Goal: Information Seeking & Learning: Learn about a topic

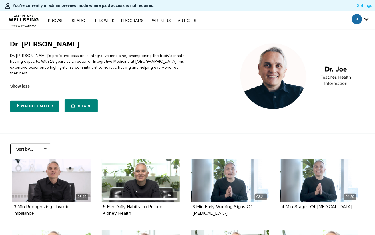
click at [72, 61] on p "Dr. Joe's profound passion is integrative medicine, championing the body's inna…" at bounding box center [97, 64] width 175 height 23
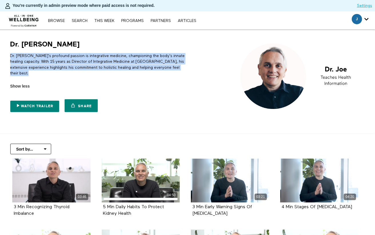
click at [72, 61] on p "Dr. Joe's profound passion is integrative medicine, championing the body's inna…" at bounding box center [97, 64] width 175 height 23
copy div "Dr. Joe's profound passion is integrative medicine, championing the body's inna…"
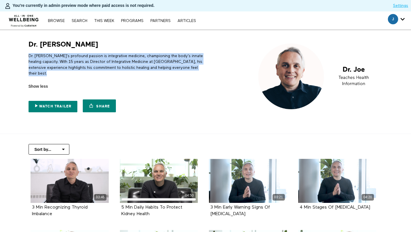
copy div "Dr. Joe's profound passion is integrative medicine, championing the body's inna…"
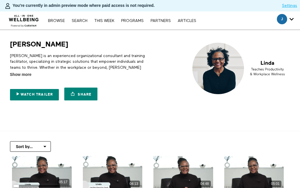
scroll to position [46, 0]
click at [29, 72] on span "Show more" at bounding box center [20, 75] width 21 height 6
click at [0, 0] on input "Show more Show less" at bounding box center [0, 0] width 0 height 0
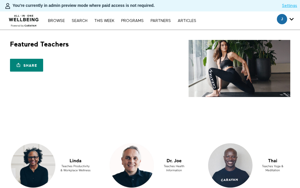
scroll to position [570, 0]
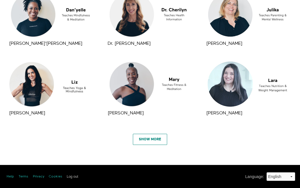
click at [149, 140] on link "Show More" at bounding box center [150, 139] width 34 height 11
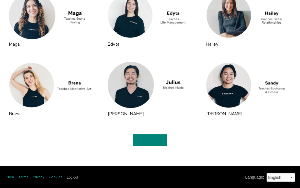
scroll to position [1128, 0]
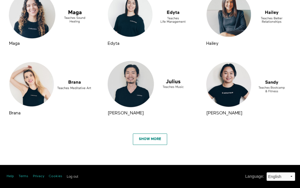
click at [148, 141] on link "Show More" at bounding box center [150, 139] width 34 height 11
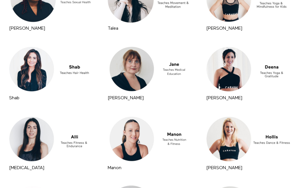
scroll to position [1687, 0]
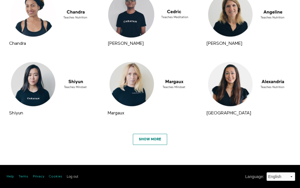
click at [149, 139] on link "Show More" at bounding box center [150, 139] width 34 height 11
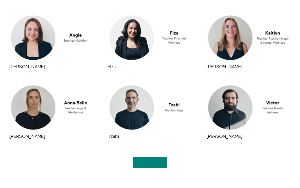
scroll to position [2245, 0]
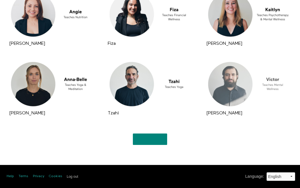
click at [245, 84] on div at bounding box center [248, 84] width 87 height 49
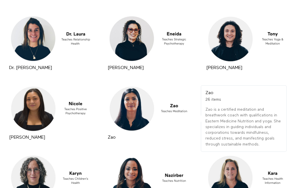
scroll to position [171, 0]
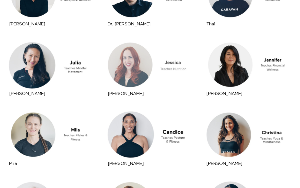
click at [137, 67] on div at bounding box center [149, 64] width 87 height 49
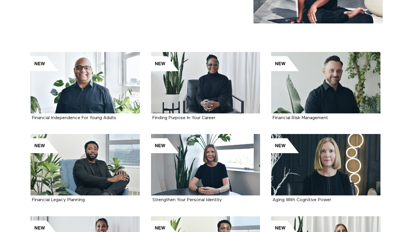
scroll to position [96, 0]
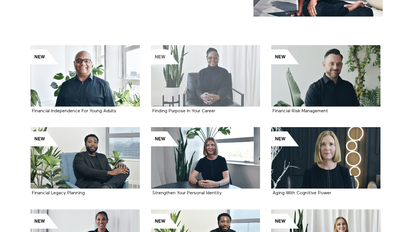
click at [196, 86] on div at bounding box center [205, 75] width 109 height 61
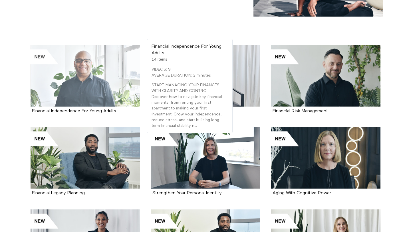
scroll to position [99, 0]
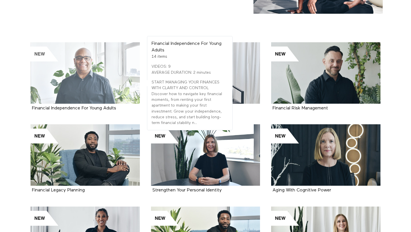
click at [119, 75] on div at bounding box center [85, 72] width 109 height 61
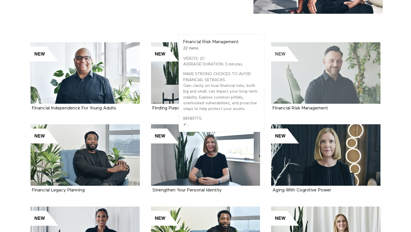
click at [320, 76] on div at bounding box center [325, 72] width 109 height 61
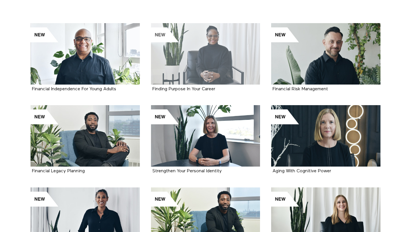
scroll to position [137, 0]
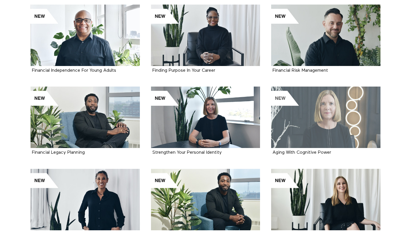
click at [303, 123] on div at bounding box center [325, 117] width 109 height 61
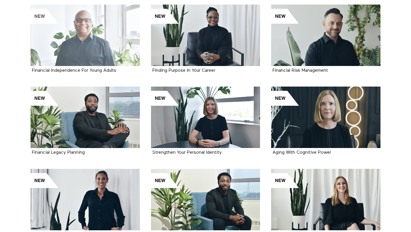
scroll to position [0, 0]
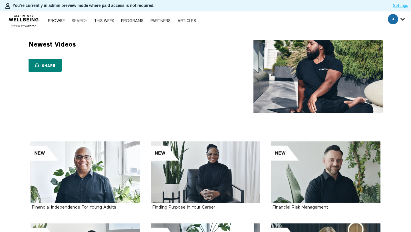
click at [77, 23] on link "Search" at bounding box center [79, 21] width 21 height 4
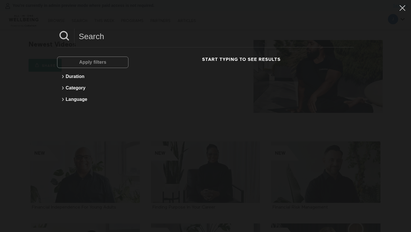
click at [108, 41] on input at bounding box center [215, 37] width 280 height 16
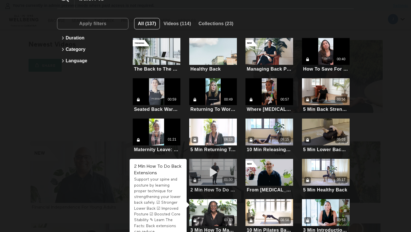
scroll to position [63, 0]
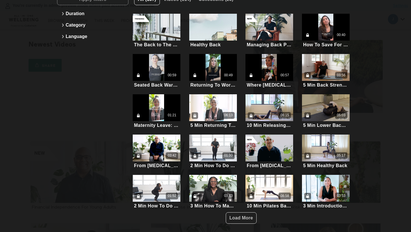
type input "back to"
click at [89, 109] on div "Apply filters Duration Category Language" at bounding box center [92, 109] width 71 height 230
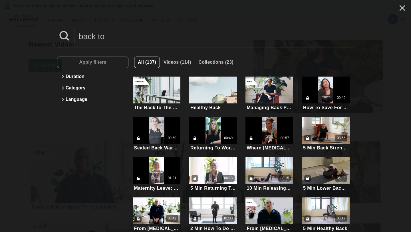
click at [401, 8] on icon at bounding box center [402, 8] width 11 height 10
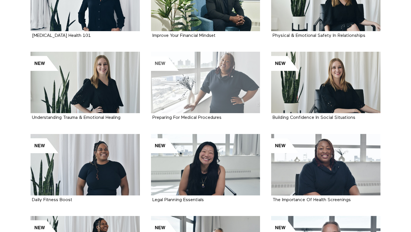
scroll to position [374, 0]
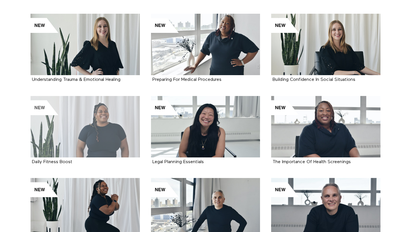
click at [105, 119] on div at bounding box center [85, 126] width 109 height 61
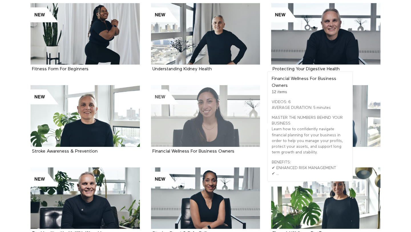
scroll to position [555, 0]
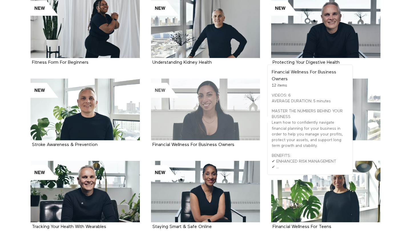
click at [208, 121] on div at bounding box center [205, 109] width 109 height 61
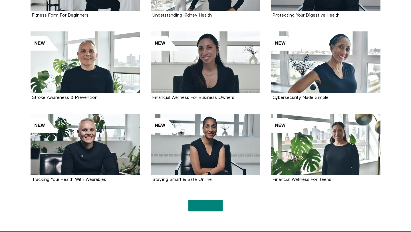
scroll to position [625, 0]
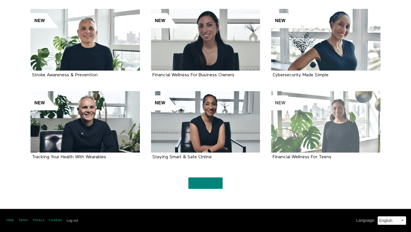
click at [331, 130] on div at bounding box center [325, 121] width 109 height 61
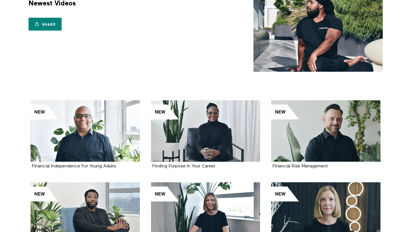
scroll to position [51, 0]
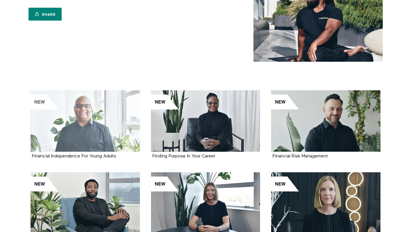
click at [106, 123] on div at bounding box center [85, 120] width 109 height 61
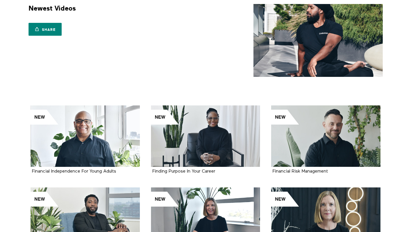
scroll to position [0, 0]
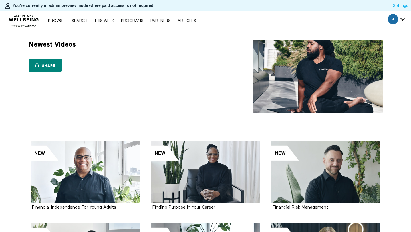
click at [79, 25] on div "Browse Search THIS WEEK PROGRAMS PARTNERS ARTICLES Subscribe Account settings M…" at bounding box center [141, 20] width 283 height 18
click at [82, 20] on link "Search" at bounding box center [79, 21] width 21 height 4
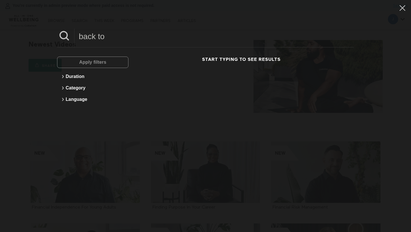
click at [122, 44] on input "back to" at bounding box center [215, 37] width 280 height 16
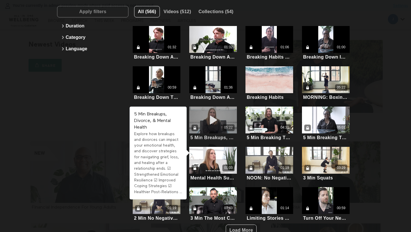
scroll to position [63, 0]
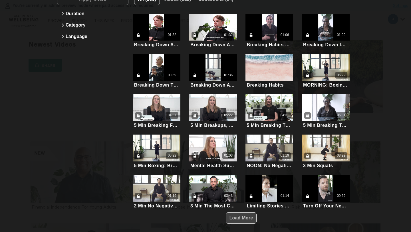
click at [248, 220] on span "Load More" at bounding box center [242, 218] width 24 height 11
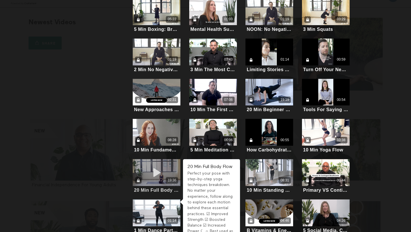
scroll to position [0, 0]
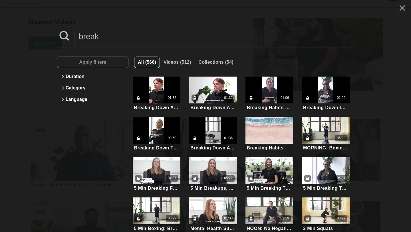
click at [104, 37] on input "break" at bounding box center [215, 37] width 280 height 16
click at [103, 36] on input "break" at bounding box center [215, 37] width 280 height 16
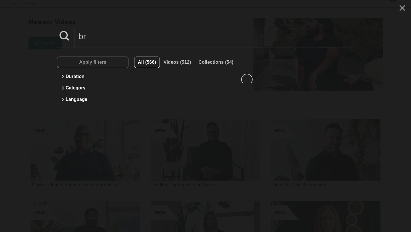
type input "b"
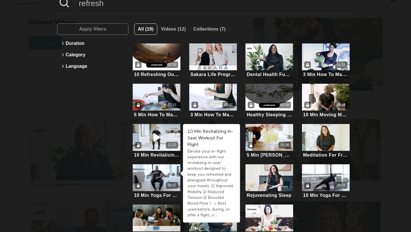
scroll to position [37, 0]
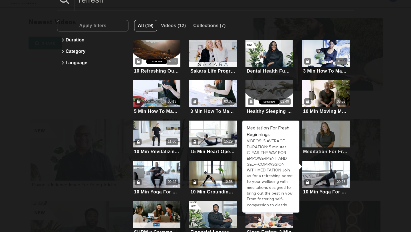
click at [323, 135] on div at bounding box center [326, 134] width 48 height 27
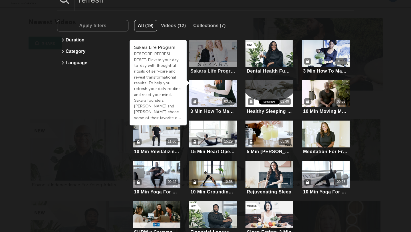
scroll to position [0, 0]
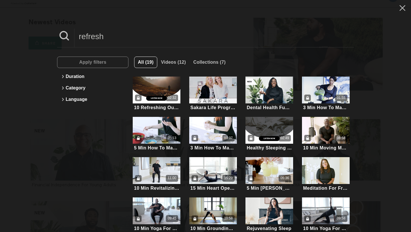
click at [116, 39] on input "refresh" at bounding box center [215, 37] width 280 height 16
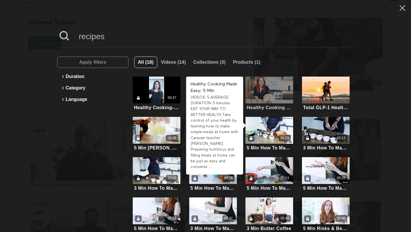
click at [261, 89] on div at bounding box center [270, 90] width 48 height 27
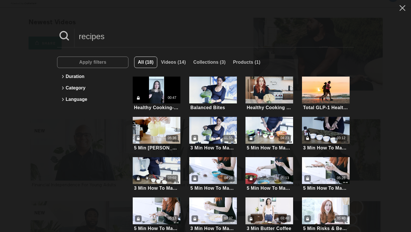
click at [117, 38] on input "recipes" at bounding box center [215, 37] width 280 height 16
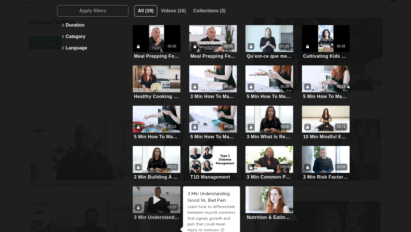
scroll to position [25, 0]
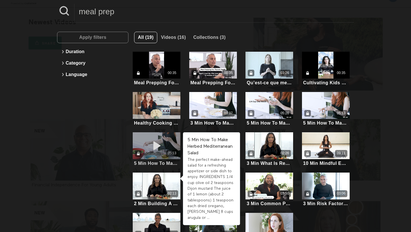
type input "meal prep"
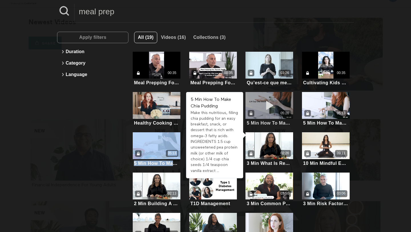
scroll to position [0, 0]
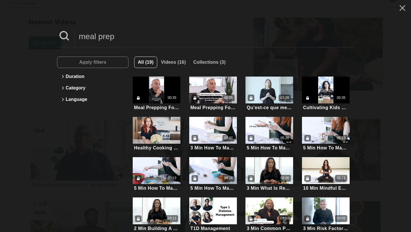
click at [135, 39] on input "meal prep" at bounding box center [215, 37] width 280 height 16
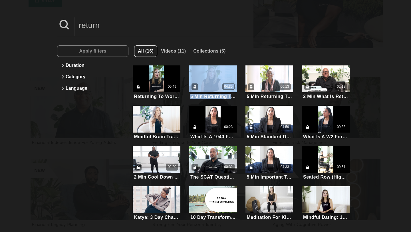
scroll to position [11, 0]
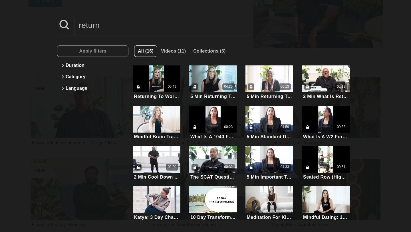
click at [135, 29] on input "return" at bounding box center [215, 25] width 280 height 16
click at [134, 29] on input "return" at bounding box center [215, 25] width 280 height 16
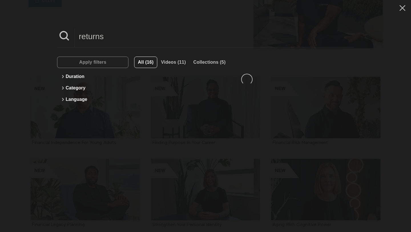
scroll to position [0, 0]
type input "r"
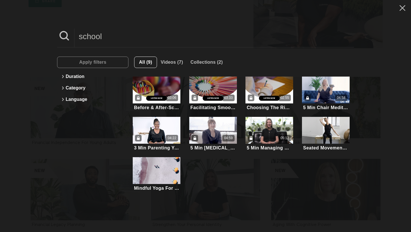
click at [130, 41] on input "school" at bounding box center [215, 37] width 280 height 16
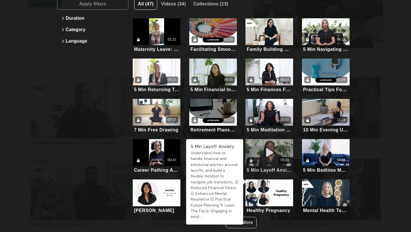
scroll to position [59, 0]
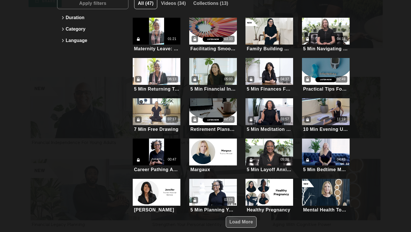
click at [241, 219] on span "Load More" at bounding box center [242, 221] width 24 height 5
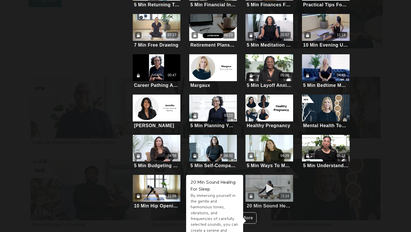
scroll to position [0, 0]
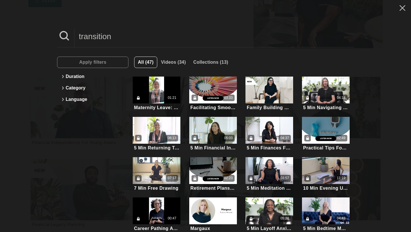
click at [112, 39] on input "transition" at bounding box center [215, 37] width 280 height 16
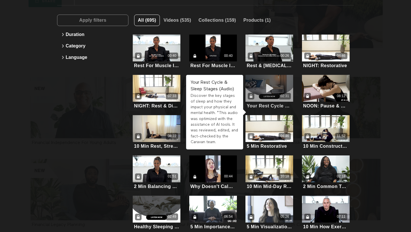
scroll to position [63, 0]
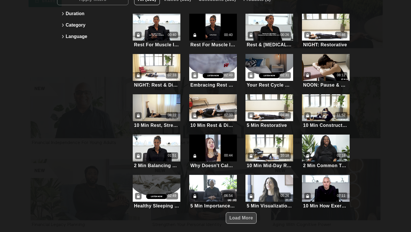
type input "rest"
click at [252, 217] on span "Load More" at bounding box center [242, 217] width 24 height 5
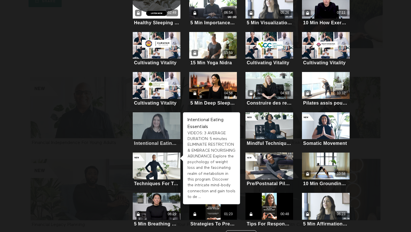
scroll to position [263, 0]
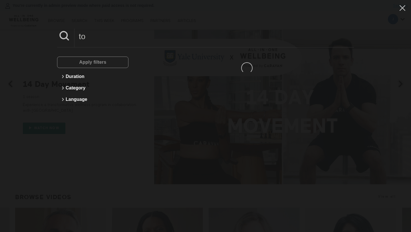
type input "t"
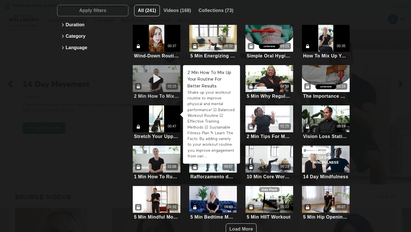
scroll to position [63, 0]
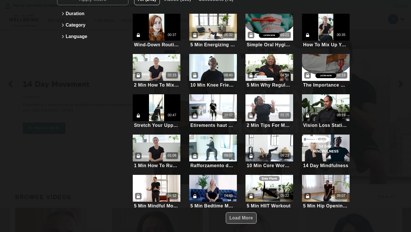
click at [234, 216] on span "Load More" at bounding box center [242, 217] width 24 height 5
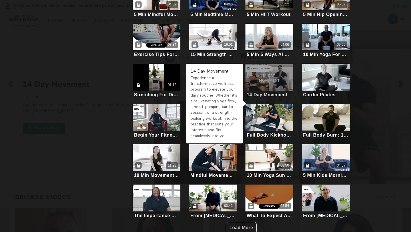
scroll to position [263, 0]
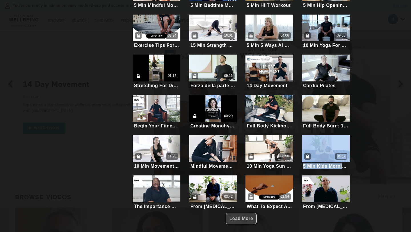
click at [239, 221] on span "Load More" at bounding box center [242, 218] width 24 height 11
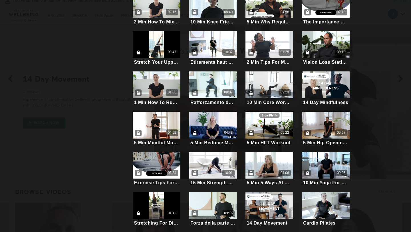
scroll to position [0, 0]
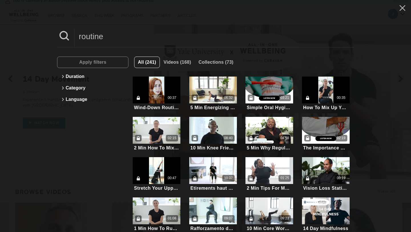
click at [119, 37] on input "routine" at bounding box center [215, 37] width 280 height 16
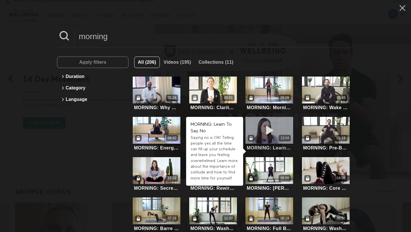
scroll to position [63, 0]
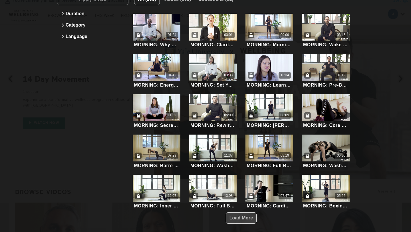
click at [249, 216] on span "Load More" at bounding box center [242, 217] width 24 height 5
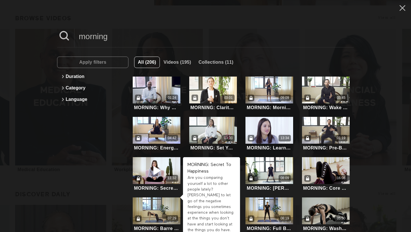
scroll to position [0, 0]
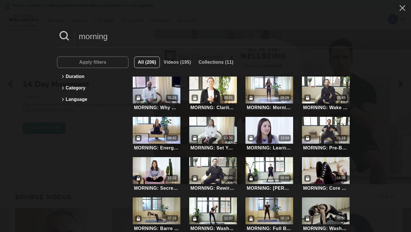
click at [96, 40] on input "morning" at bounding box center [215, 37] width 280 height 16
click at [95, 40] on input "morning" at bounding box center [215, 37] width 280 height 16
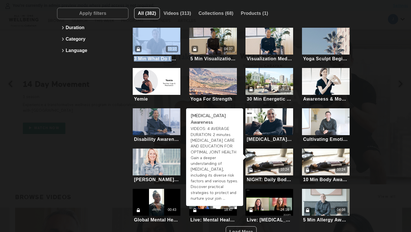
scroll to position [54, 0]
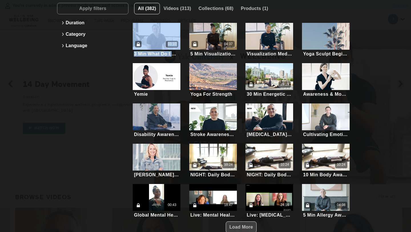
click at [242, 225] on span "Load More" at bounding box center [242, 227] width 24 height 5
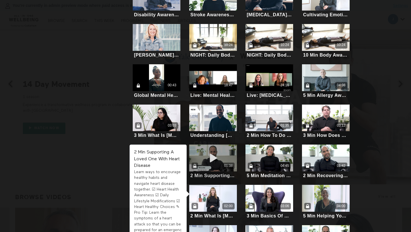
scroll to position [0, 0]
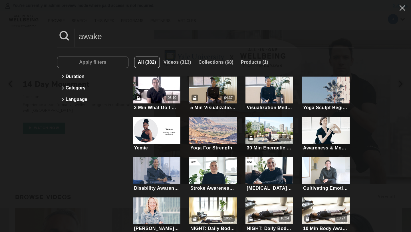
click at [138, 41] on input "awake" at bounding box center [215, 37] width 280 height 16
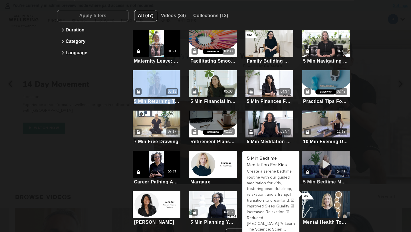
scroll to position [63, 0]
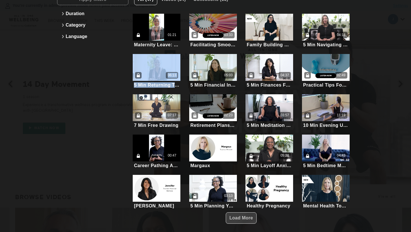
click at [238, 213] on span "Load More" at bounding box center [242, 218] width 24 height 11
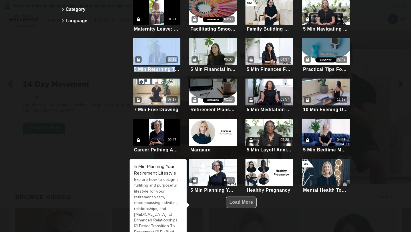
click at [233, 201] on span "Load More" at bounding box center [242, 202] width 24 height 5
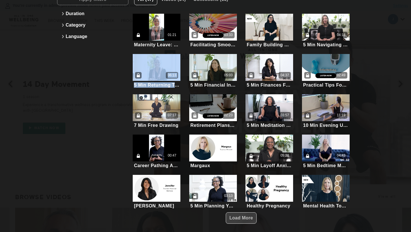
click at [234, 219] on span "Load More" at bounding box center [242, 217] width 24 height 5
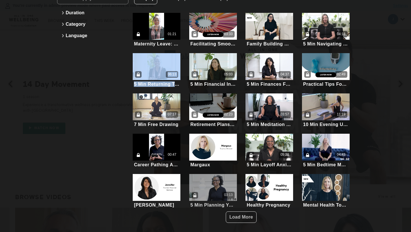
scroll to position [0, 0]
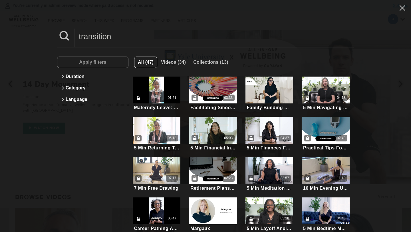
click at [126, 38] on input "transition" at bounding box center [215, 37] width 280 height 16
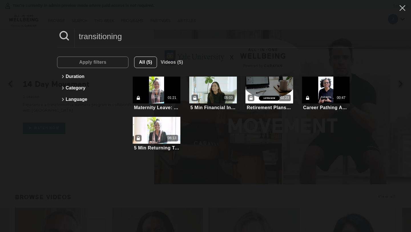
click at [121, 39] on input "transitioning" at bounding box center [215, 37] width 280 height 16
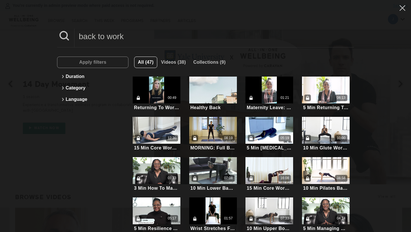
scroll to position [13, 0]
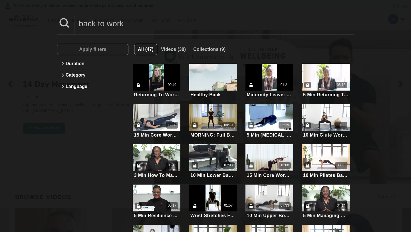
click at [129, 25] on input "back to work" at bounding box center [215, 24] width 280 height 16
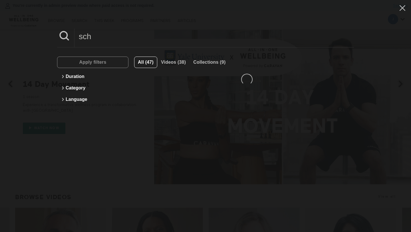
scroll to position [0, 0]
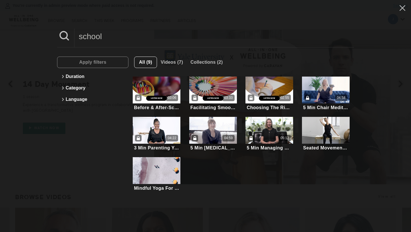
click at [151, 45] on div "school" at bounding box center [205, 38] width 297 height 19
click at [137, 33] on input "school" at bounding box center [215, 37] width 280 height 16
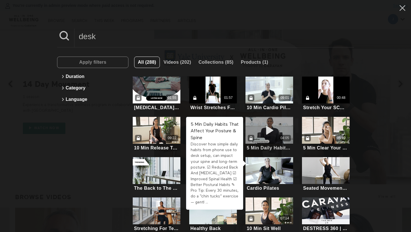
scroll to position [25, 0]
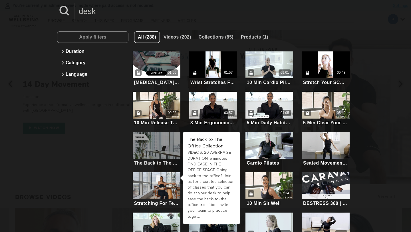
type input "desk"
click at [165, 148] on div at bounding box center [157, 145] width 48 height 27
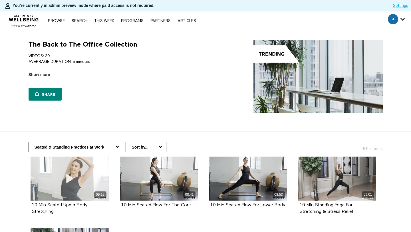
scroll to position [103, 0]
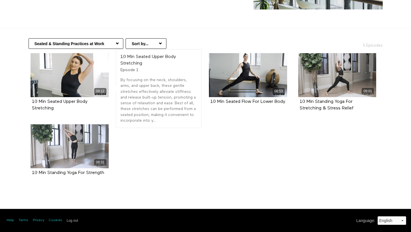
click at [80, 41] on select "Seated & Standing Practices at Work Mindfulness At Work Build Confidence Find P…" at bounding box center [76, 43] width 95 height 11
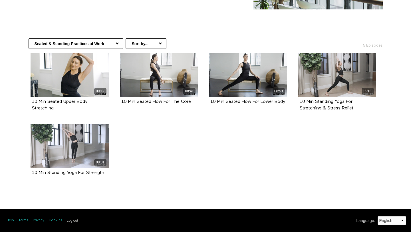
select select "[URL][DOMAIN_NAME]"
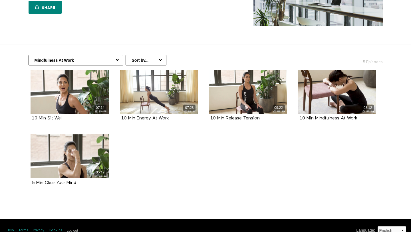
scroll to position [88, 0]
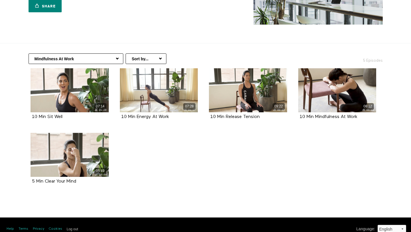
click at [111, 60] on select "Seated & Standing Practices at Work Mindfulness At Work Build Confidence Find P…" at bounding box center [76, 58] width 95 height 11
select select "[URL][DOMAIN_NAME]"
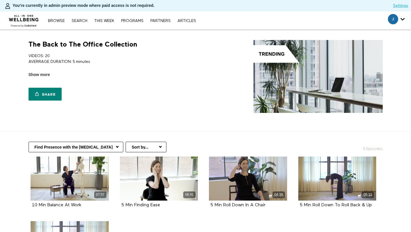
scroll to position [97, 0]
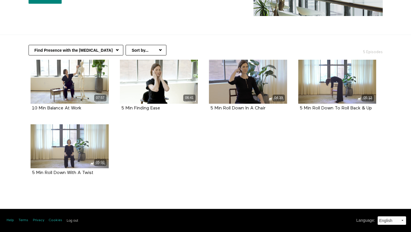
click at [78, 41] on div "Seated & Standing Practices at Work Mindfulness At Work Build Confidence Find P…" at bounding box center [206, 47] width 366 height 25
click at [78, 53] on select "Seated & Standing Practices at Work Mindfulness At Work Build Confidence Find P…" at bounding box center [76, 50] width 95 height 11
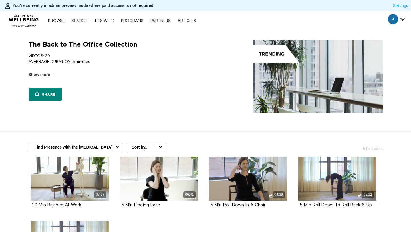
click at [75, 21] on link "Search" at bounding box center [79, 21] width 21 height 4
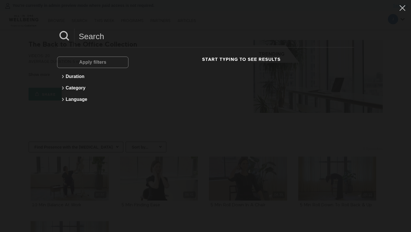
click at [87, 33] on input at bounding box center [215, 37] width 280 height 16
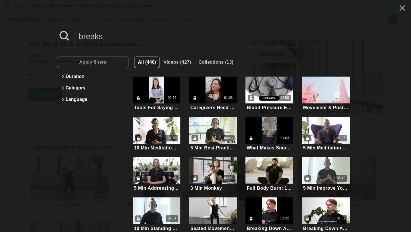
click at [105, 41] on input "breaks" at bounding box center [215, 37] width 280 height 16
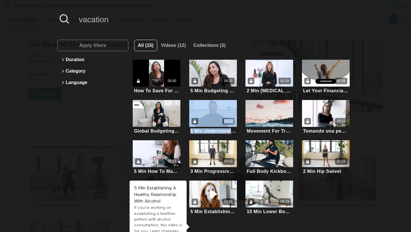
scroll to position [11, 0]
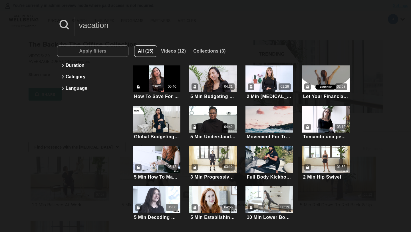
click at [103, 24] on input "vacation" at bounding box center [215, 25] width 280 height 16
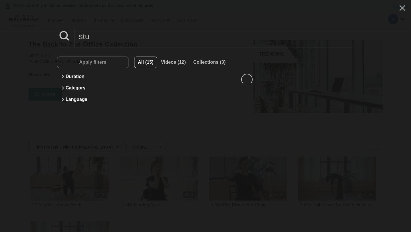
scroll to position [0, 0]
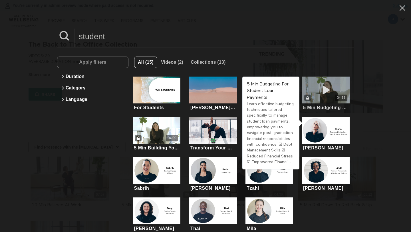
type input "student"
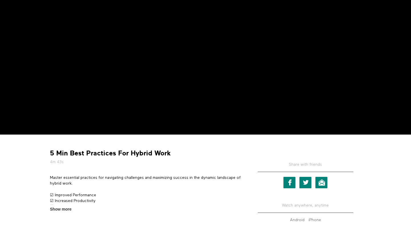
scroll to position [104, 0]
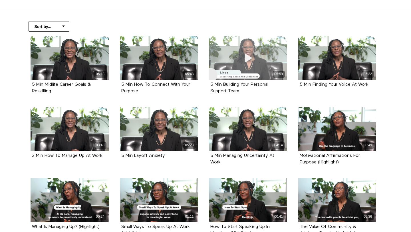
scroll to position [122, 0]
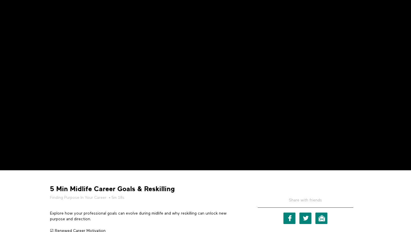
scroll to position [76, 0]
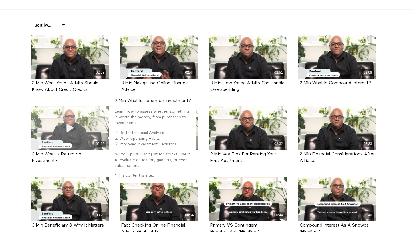
scroll to position [114, 0]
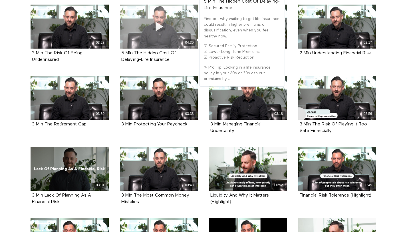
scroll to position [190, 0]
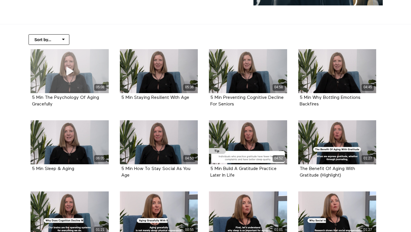
scroll to position [117, 0]
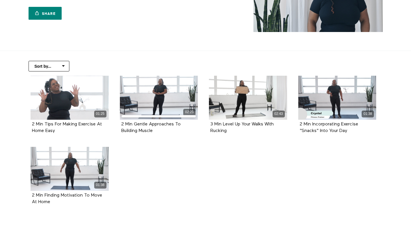
scroll to position [82, 0]
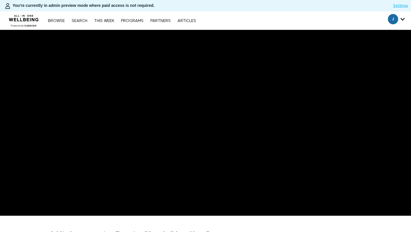
scroll to position [105, 0]
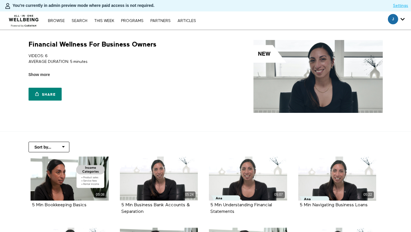
scroll to position [76, 0]
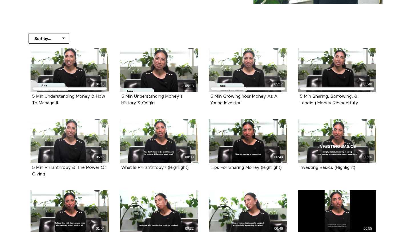
scroll to position [120, 0]
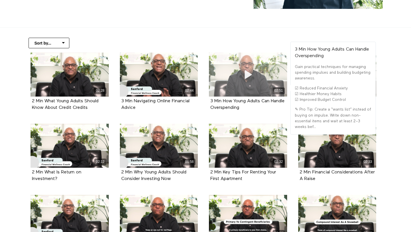
scroll to position [119, 0]
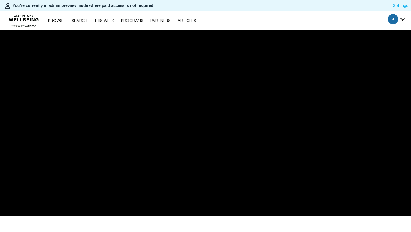
scroll to position [66, 0]
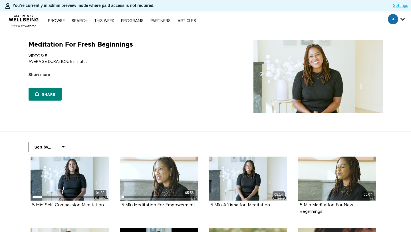
scroll to position [70, 0]
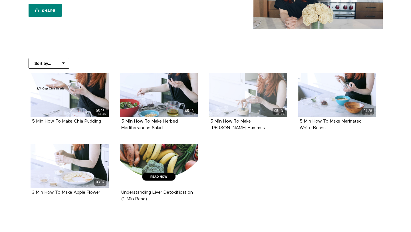
scroll to position [84, 0]
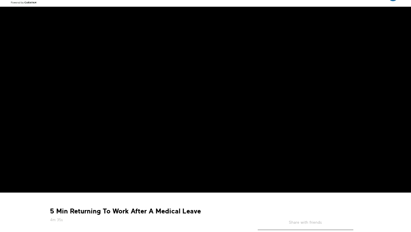
scroll to position [47, 0]
